Goal: Task Accomplishment & Management: Manage account settings

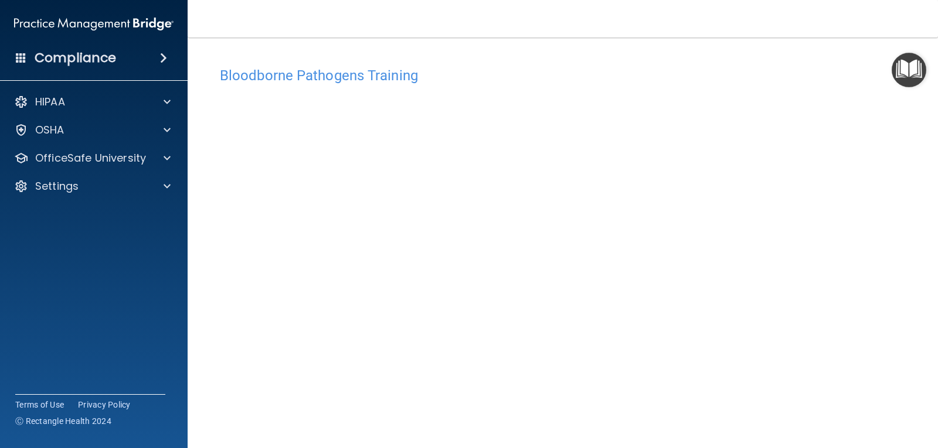
drag, startPoint x: 185, startPoint y: 196, endPoint x: 219, endPoint y: 211, distance: 37.8
click at [206, 207] on div "Compliance HIPAA Documents and Policies Report an Incident Business Associates …" at bounding box center [469, 224] width 938 height 448
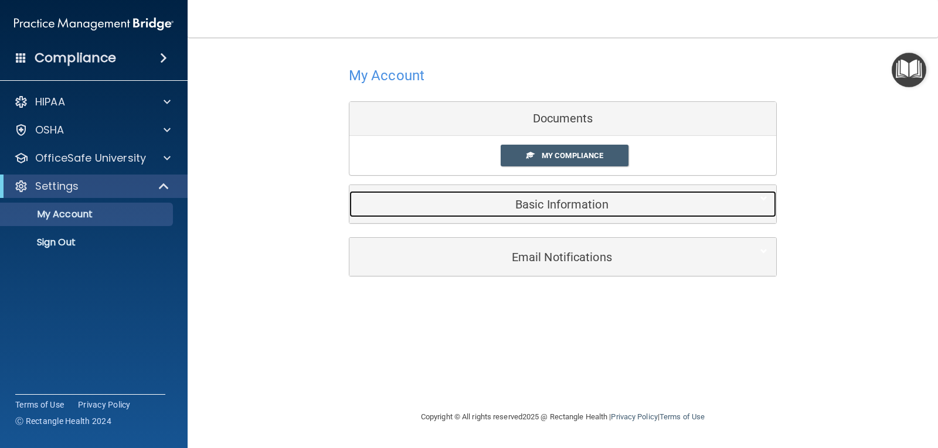
drag, startPoint x: 531, startPoint y: 207, endPoint x: 546, endPoint y: 225, distance: 23.3
click at [532, 208] on h5 "Basic Information" at bounding box center [544, 204] width 373 height 13
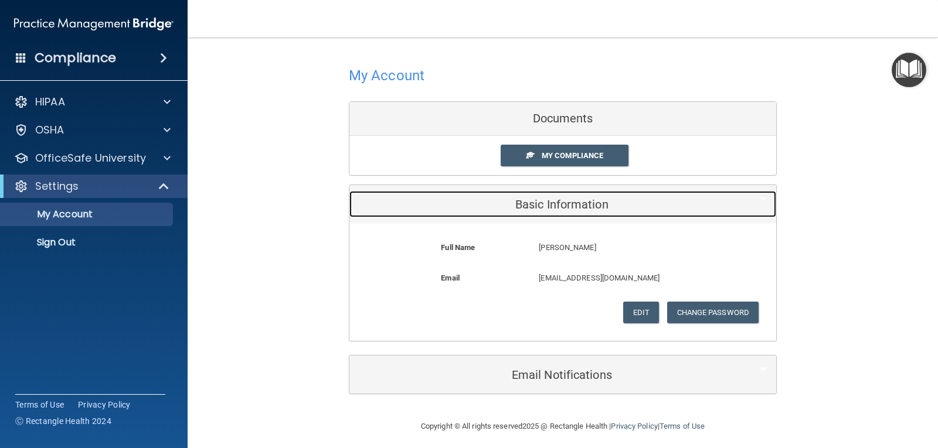
click at [549, 202] on h5 "Basic Information" at bounding box center [544, 204] width 373 height 13
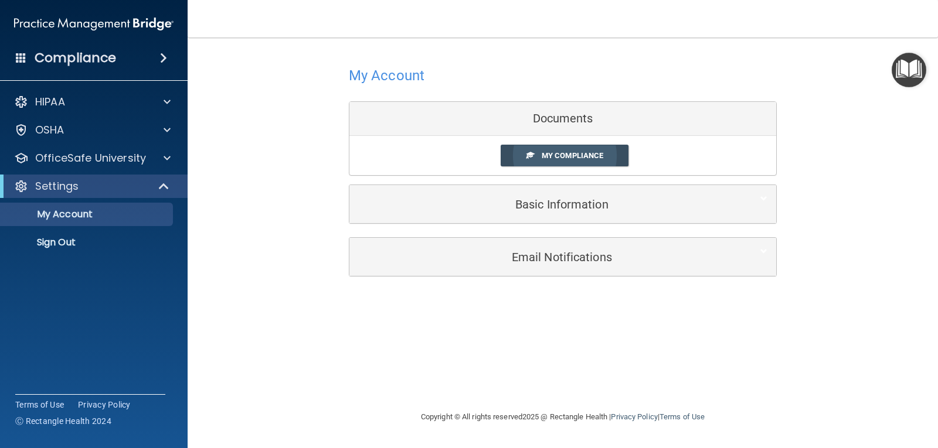
drag, startPoint x: 569, startPoint y: 156, endPoint x: 572, endPoint y: 162, distance: 7.1
click at [569, 155] on span "My Compliance" at bounding box center [573, 155] width 62 height 9
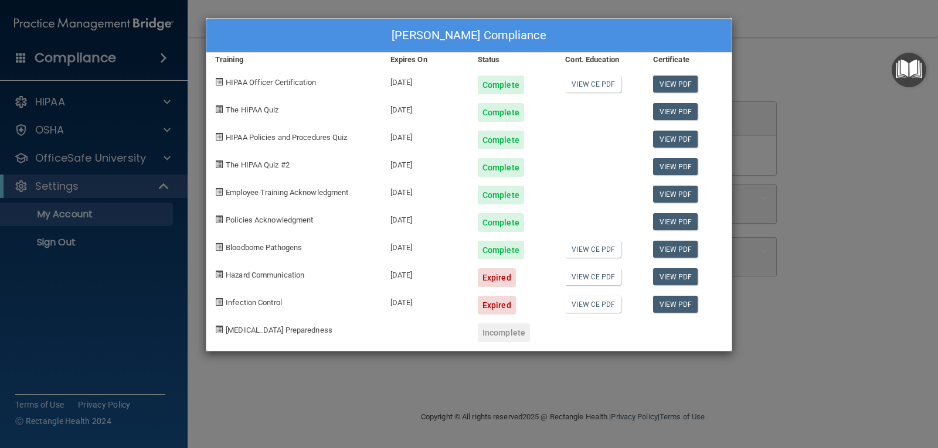
click at [828, 274] on div "[PERSON_NAME] Compliance Training Expires On Status Cont. Education Certificate…" at bounding box center [469, 224] width 938 height 448
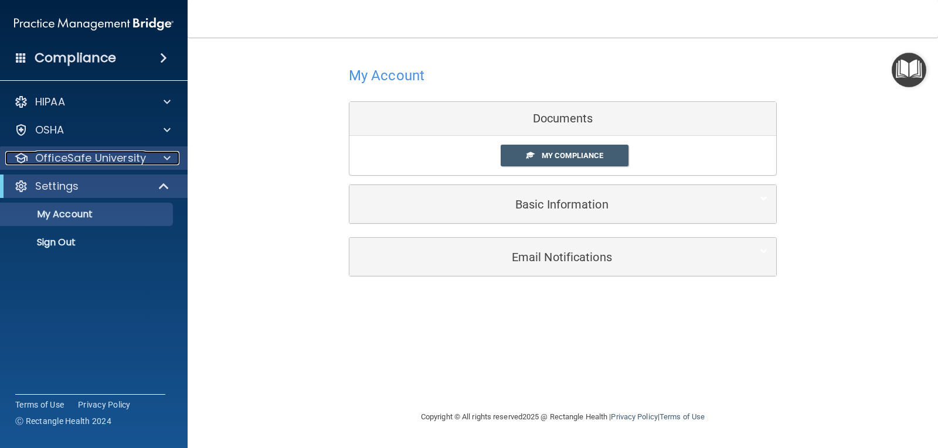
click at [165, 155] on span at bounding box center [167, 158] width 7 height 14
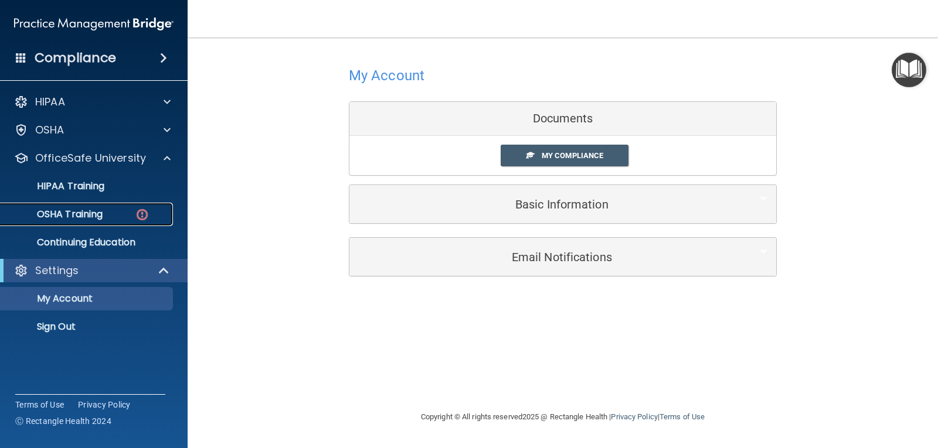
click at [107, 208] on link "OSHA Training" at bounding box center [80, 214] width 185 height 23
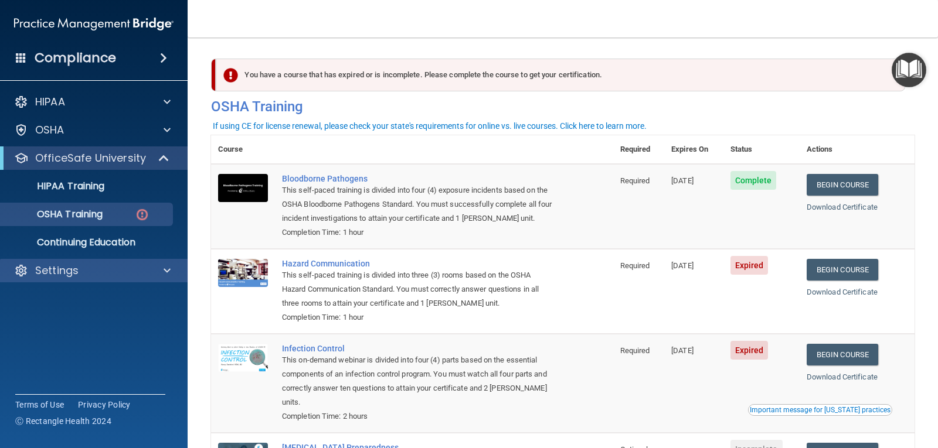
click at [93, 280] on div "Settings" at bounding box center [94, 270] width 188 height 23
click at [174, 269] on div at bounding box center [165, 271] width 29 height 14
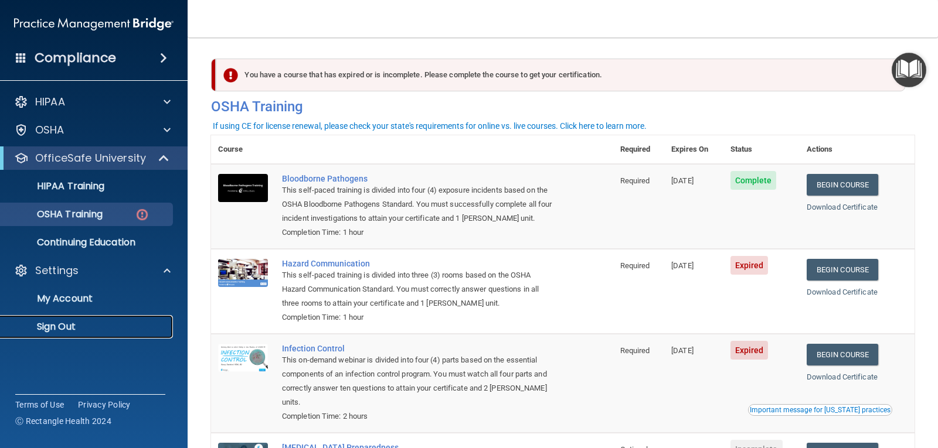
click at [57, 330] on p "Sign Out" at bounding box center [88, 327] width 160 height 12
